Goal: Task Accomplishment & Management: Manage account settings

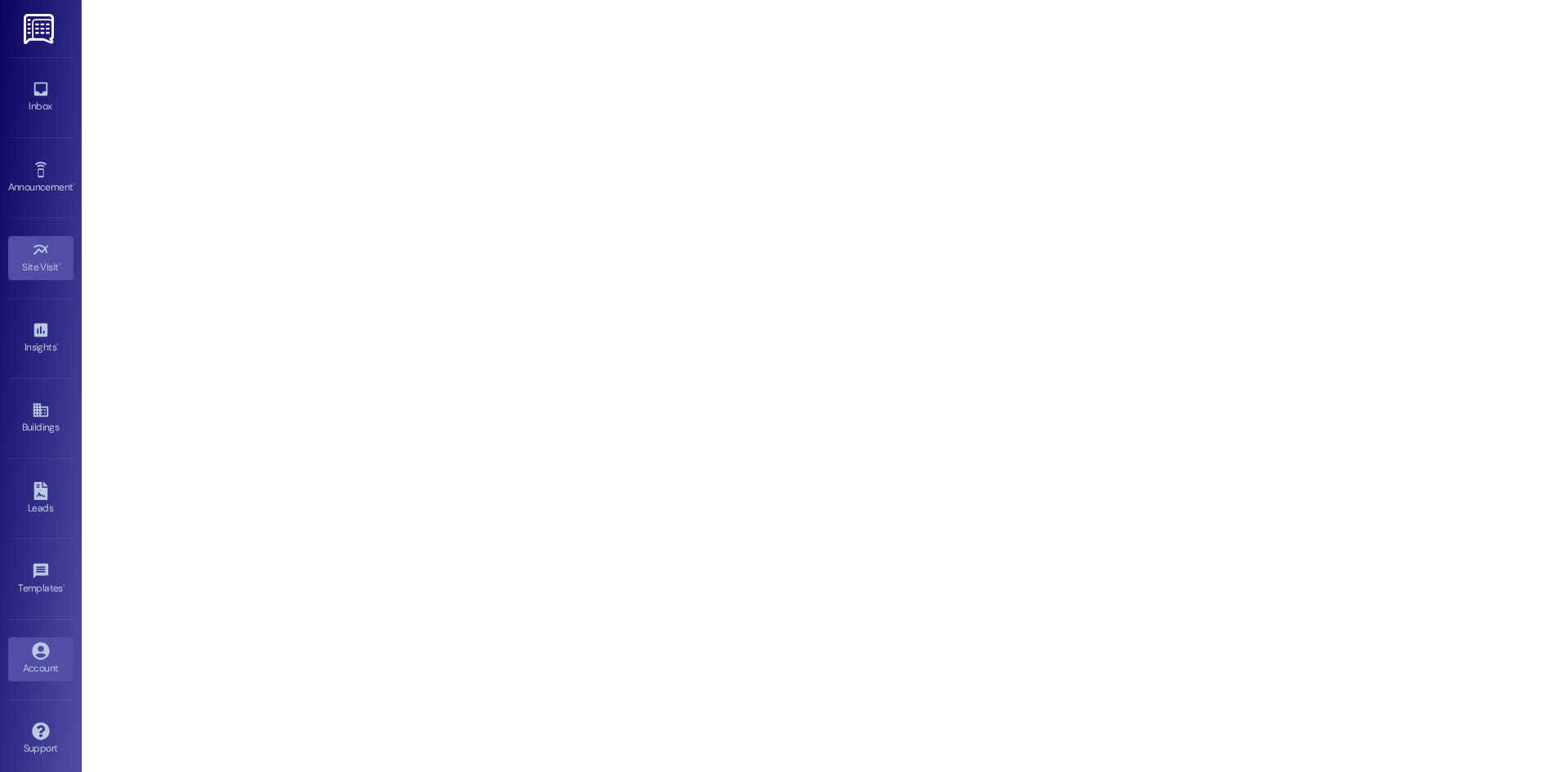
click at [10, 656] on link "Account" at bounding box center [41, 659] width 66 height 44
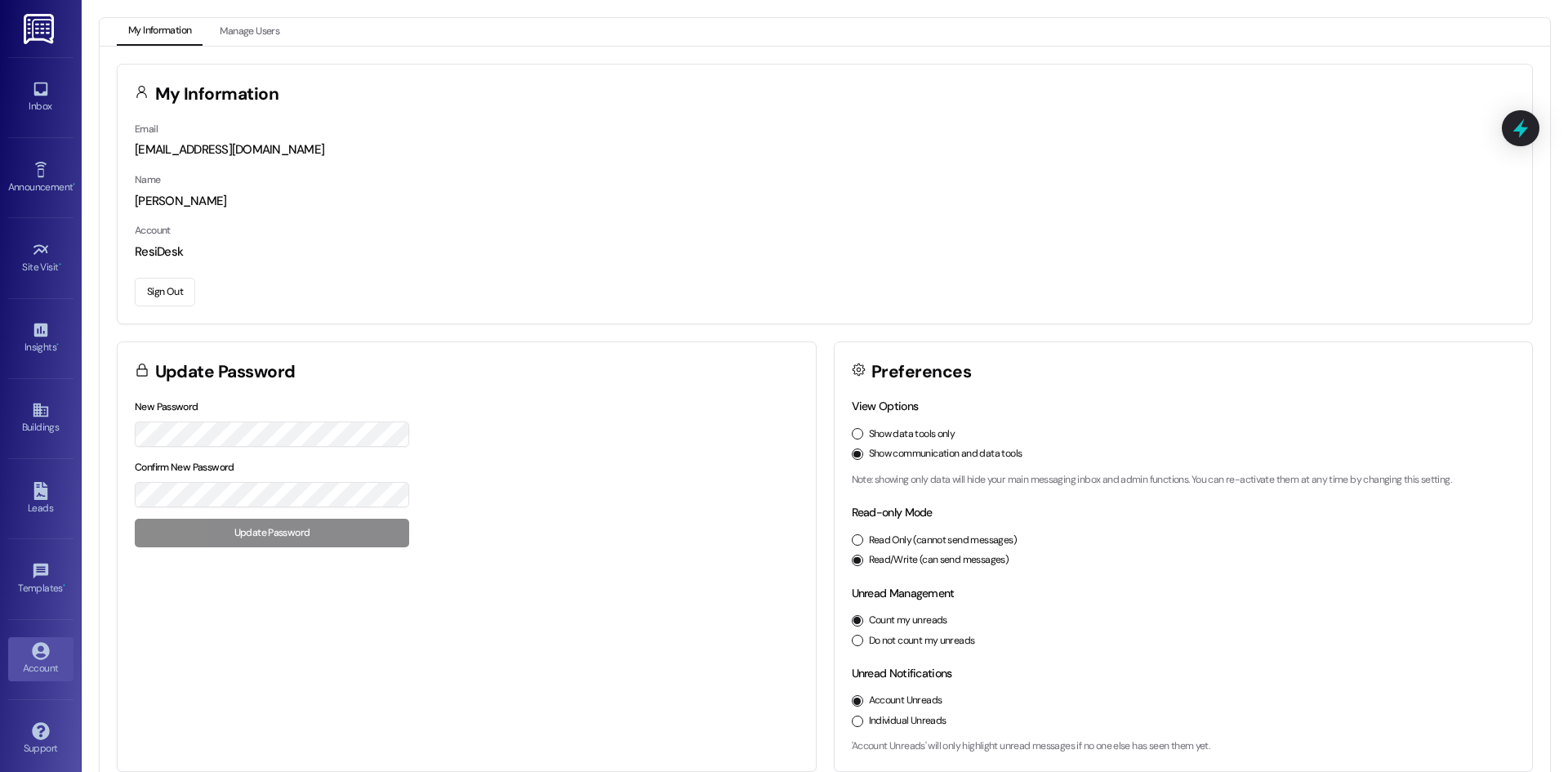
click at [160, 284] on button "Sign Out" at bounding box center [165, 292] width 60 height 28
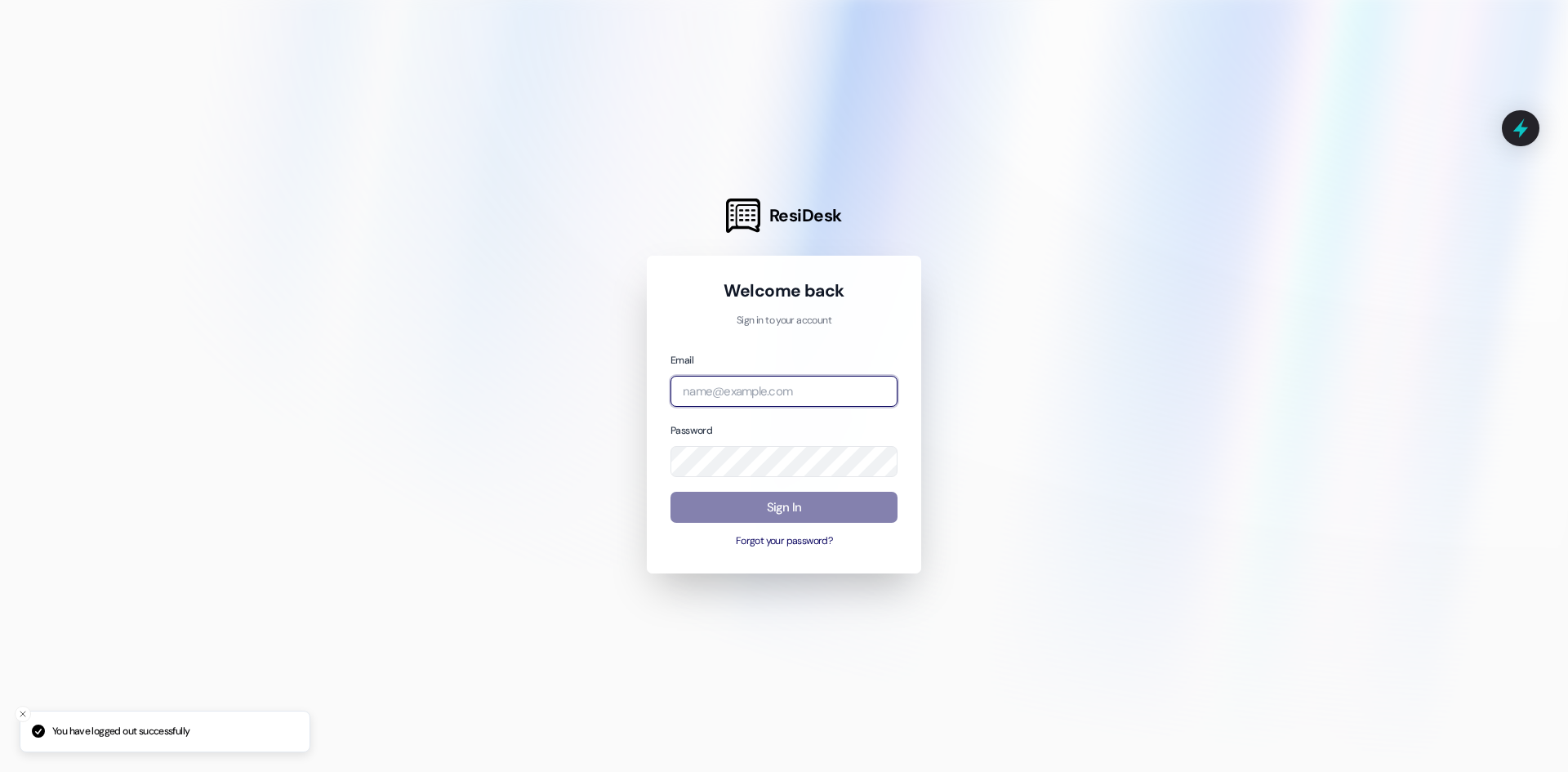
click at [715, 381] on input "email" at bounding box center [784, 392] width 227 height 32
type input "will"
click at [879, 400] on input "email" at bounding box center [784, 392] width 227 height 32
click at [0, 771] on com-1password-button at bounding box center [0, 772] width 0 height 0
type input "[EMAIL_ADDRESS][DOMAIN_NAME]"
